Goal: Task Accomplishment & Management: Manage account settings

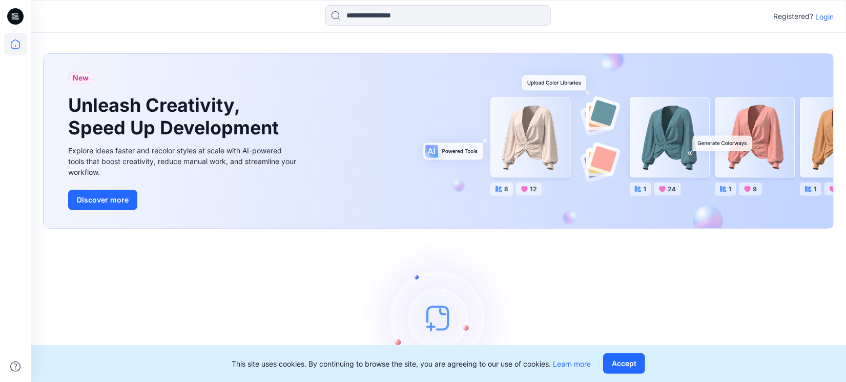
click at [0, 245] on div at bounding box center [15, 191] width 31 height 382
click at [830, 14] on p "Login" at bounding box center [825, 16] width 18 height 11
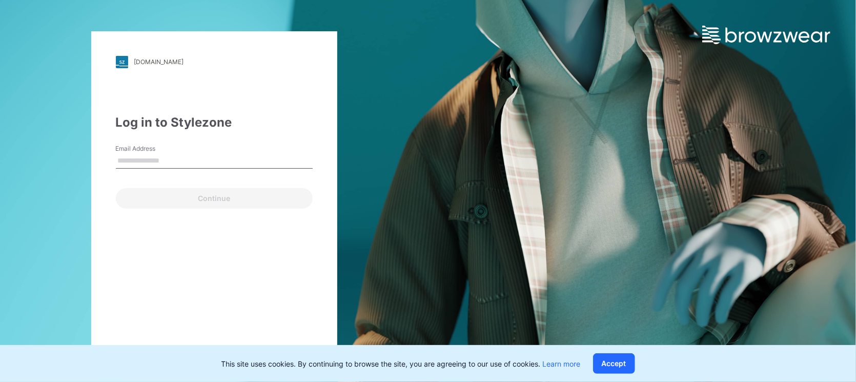
type input "**********"
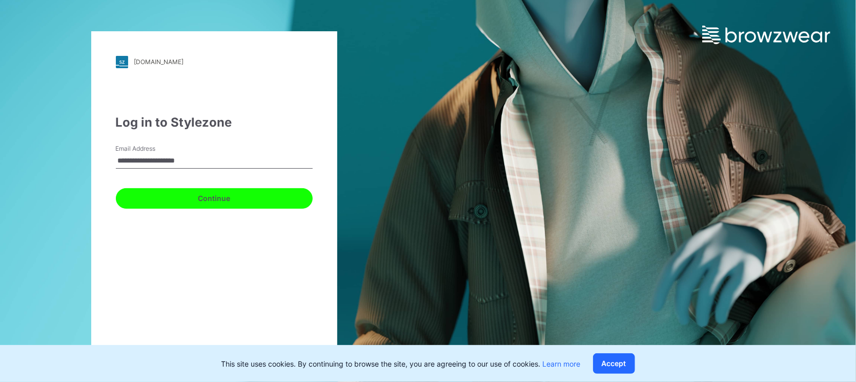
click at [249, 203] on button "Continue" at bounding box center [214, 198] width 197 height 21
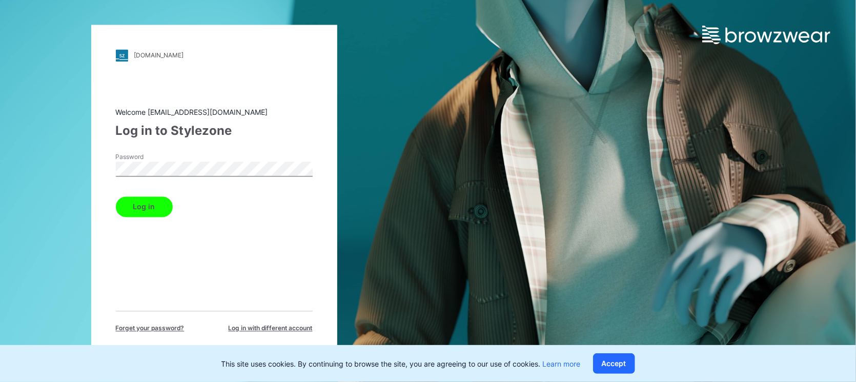
click at [160, 206] on button "Log in" at bounding box center [144, 206] width 57 height 21
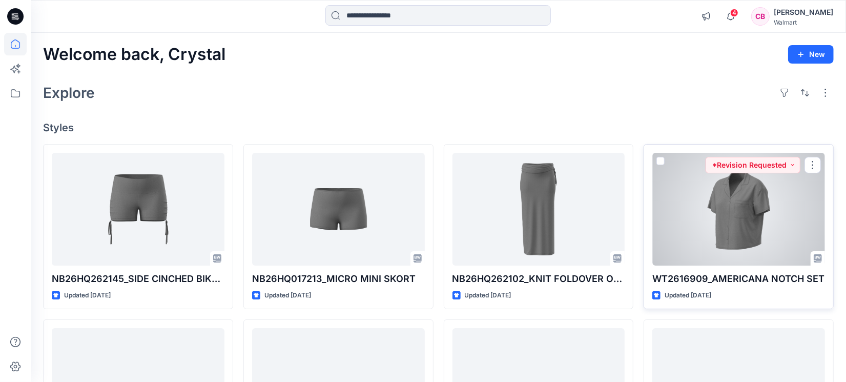
click at [738, 217] on div at bounding box center [739, 209] width 173 height 113
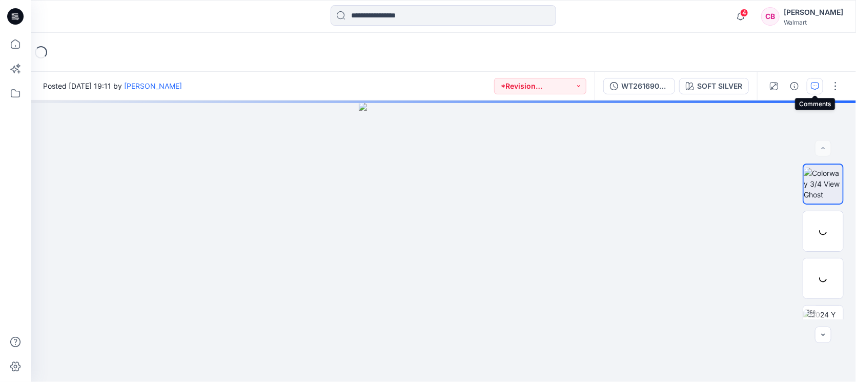
click at [818, 78] on button "button" at bounding box center [815, 86] width 16 height 16
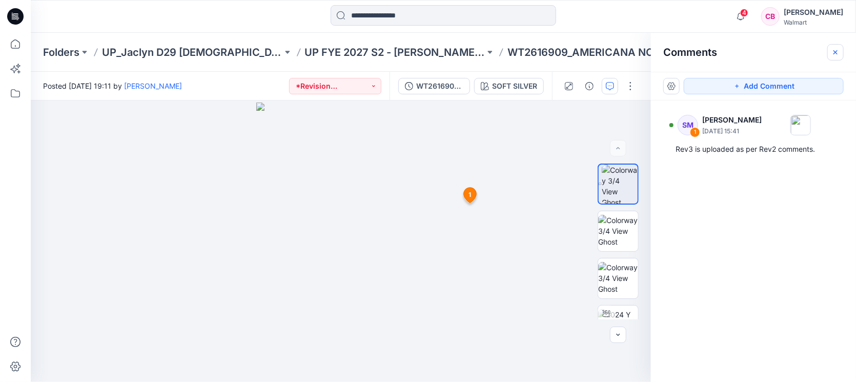
click at [834, 51] on icon "button" at bounding box center [835, 52] width 4 height 4
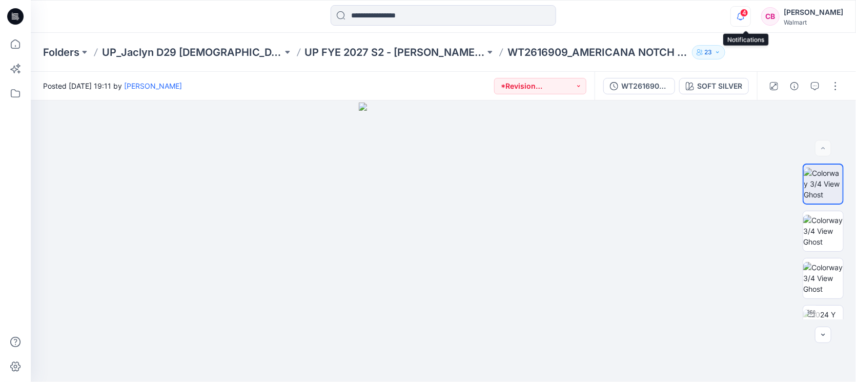
click at [739, 11] on icon "button" at bounding box center [740, 16] width 19 height 21
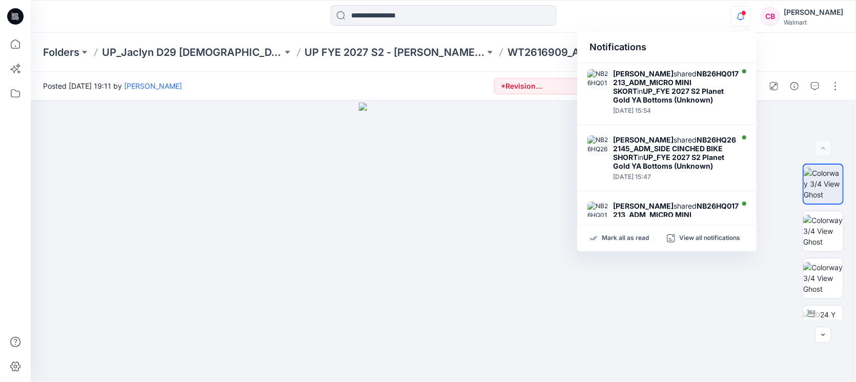
click at [739, 11] on icon "button" at bounding box center [740, 16] width 19 height 21
